Goal: Navigation & Orientation: Understand site structure

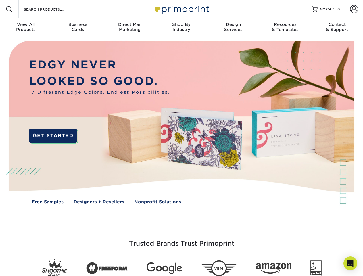
click at [181, 138] on img at bounding box center [181, 127] width 359 height 180
click at [9, 9] on span at bounding box center [9, 9] width 7 height 7
click at [354, 9] on span at bounding box center [354, 9] width 8 height 8
click at [26, 28] on div "View All Products" at bounding box center [26, 27] width 52 height 10
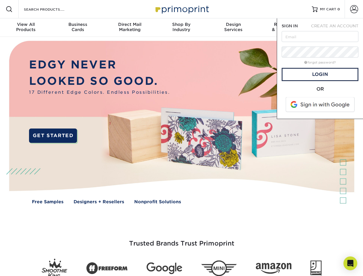
click at [78, 28] on div "Business Cards" at bounding box center [78, 27] width 52 height 10
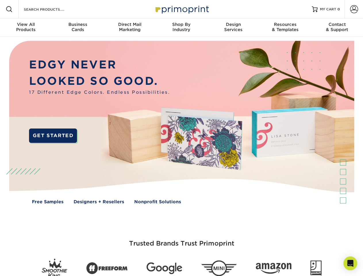
click at [130, 28] on div "Direct Mail Marketing" at bounding box center [130, 27] width 52 height 10
click at [181, 28] on div "Shop By Industry" at bounding box center [181, 27] width 52 height 10
click at [233, 28] on div "Design Services" at bounding box center [233, 27] width 52 height 10
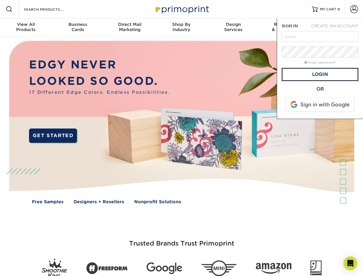
click at [285, 28] on span "SIGN IN" at bounding box center [290, 26] width 16 height 5
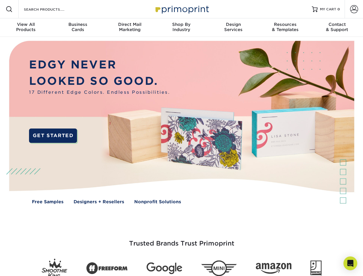
click at [337, 28] on div "Contact & Support" at bounding box center [337, 27] width 52 height 10
